Goal: Information Seeking & Learning: Understand process/instructions

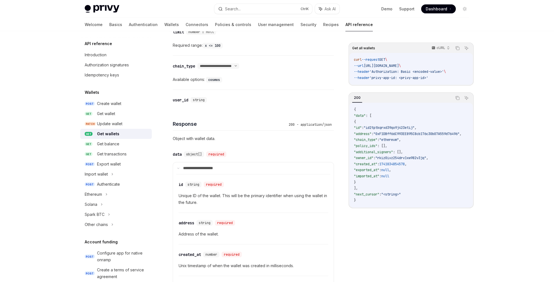
scroll to position [239, 0]
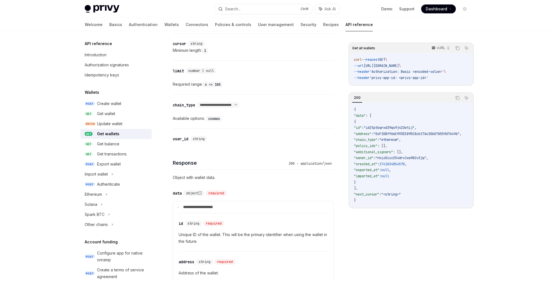
scroll to position [200, 0]
click at [282, 63] on div "​ limit number | null Required range: x <= 100" at bounding box center [253, 78] width 161 height 34
drag, startPoint x: 368, startPoint y: 209, endPoint x: 381, endPoint y: 209, distance: 12.9
click at [381, 209] on div "Get all wallets cURL Copy Ask AI curl --request GET \ --url [URL][DOMAIN_NAME] …" at bounding box center [411, 162] width 125 height 239
drag, startPoint x: 380, startPoint y: 209, endPoint x: 386, endPoint y: 208, distance: 5.6
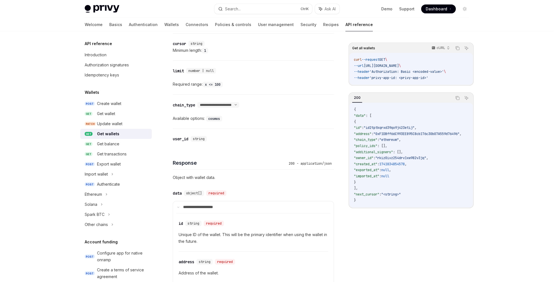
click at [386, 208] on div "200 Copy Ask AI { "data" : [ { "id" : "id2tptkqrxd39qo9j423etij" , "address" : …" at bounding box center [411, 150] width 125 height 116
drag, startPoint x: 379, startPoint y: 206, endPoint x: 385, endPoint y: 206, distance: 5.9
click at [385, 206] on div "{ "data" : [ { "id" : "id2tptkqrxd39qo9j423etij" , "address" : "0xF1DBff66C993E…" at bounding box center [412, 155] width 124 height 105
click at [393, 128] on span ""id2tptkqrxd39qo9j423etij"" at bounding box center [387, 127] width 51 height 4
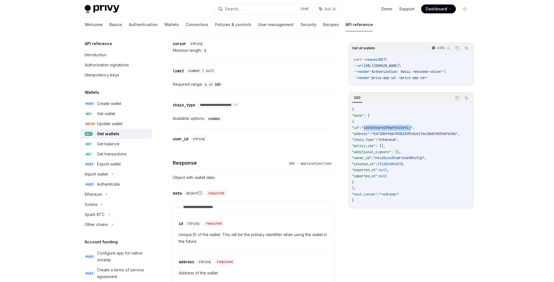
click at [393, 128] on span ""id2tptkqrxd39qo9j423etij"" at bounding box center [387, 127] width 51 height 4
copy span "id2tptkqrxd39qo9j423etij"
click at [116, 140] on link "GET Get balance" at bounding box center [116, 144] width 72 height 10
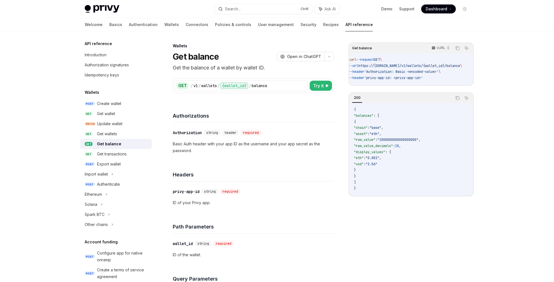
scroll to position [0, 4]
click at [110, 131] on div "Get wallets" at bounding box center [107, 133] width 20 height 7
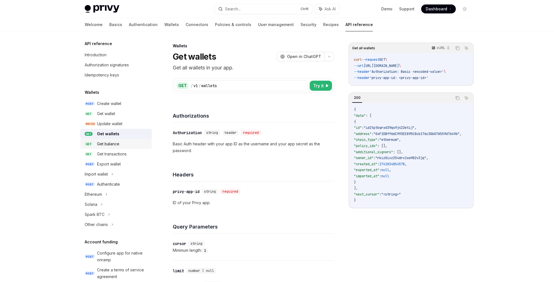
click at [112, 141] on div "Get balance" at bounding box center [108, 143] width 22 height 7
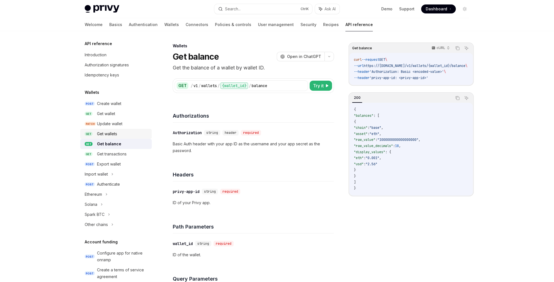
click at [108, 137] on div "Get wallets" at bounding box center [107, 133] width 20 height 7
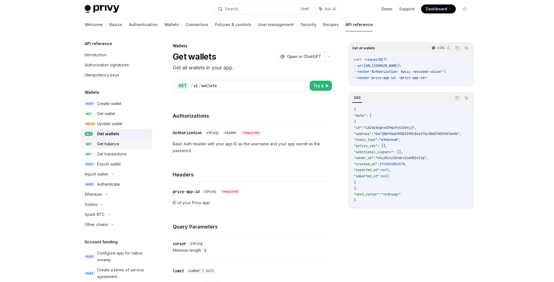
click at [115, 145] on div "Get balance" at bounding box center [108, 143] width 22 height 7
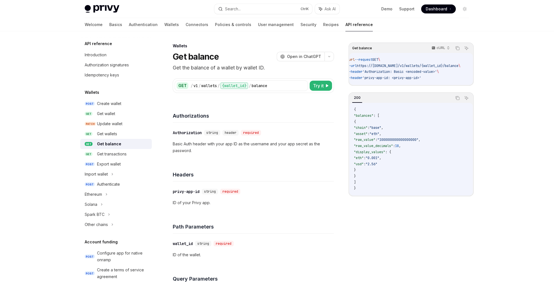
scroll to position [0, 4]
click at [100, 184] on div "Authenticate" at bounding box center [108, 184] width 23 height 7
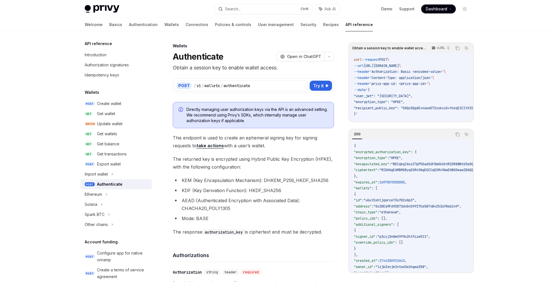
drag, startPoint x: 378, startPoint y: 123, endPoint x: 381, endPoint y: 123, distance: 3.6
click at [381, 122] on div "Obtain a session key to enable wallet access. cURL Copy Ask AI curl --request P…" at bounding box center [411, 82] width 125 height 79
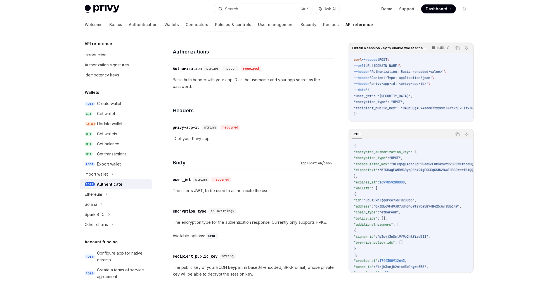
scroll to position [305, 0]
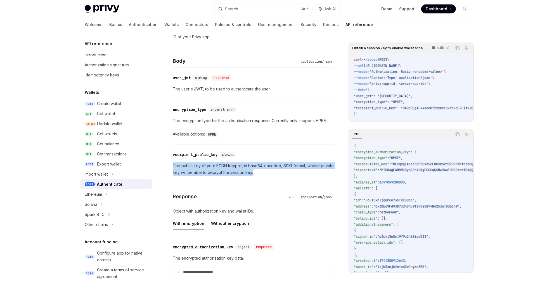
drag, startPoint x: 172, startPoint y: 164, endPoint x: 264, endPoint y: 170, distance: 92.8
click at [264, 170] on div "Wallets Authenticate OpenAI Open in ChatGPT Obtain a session key to enable wall…" at bounding box center [201, 87] width 268 height 699
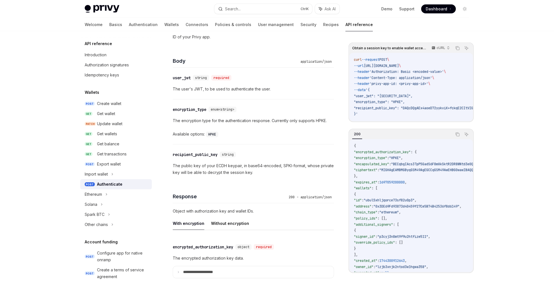
click at [316, 103] on div "​ encryption_type enum<string> The encryption type for the authentication respo…" at bounding box center [253, 121] width 161 height 45
click at [119, 137] on div "Get wallets" at bounding box center [122, 133] width 51 height 7
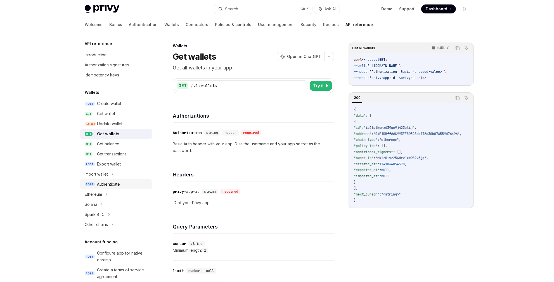
click at [111, 184] on div "Authenticate" at bounding box center [108, 184] width 23 height 7
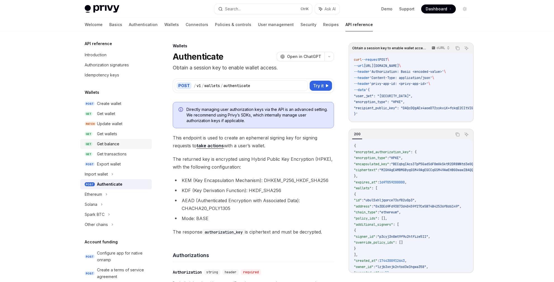
click at [113, 148] on link "GET Get balance" at bounding box center [116, 144] width 72 height 10
type textarea "*"
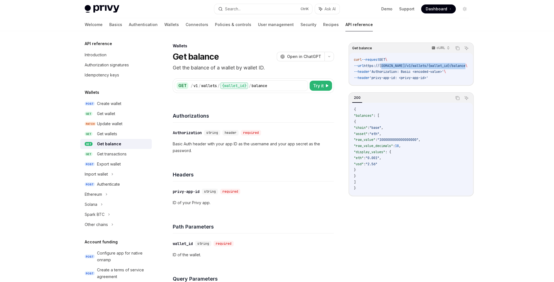
scroll to position [0, 17]
drag, startPoint x: 386, startPoint y: 65, endPoint x: 457, endPoint y: 65, distance: 70.7
click at [457, 65] on span "--url https://api.privy.io/v1/wallets/{wallet_id}/balance \" at bounding box center [403, 65] width 114 height 4
copy span "api.privy.io/v1/wallets/{wallet_id}/balance"
